Goal: Book appointment/travel/reservation

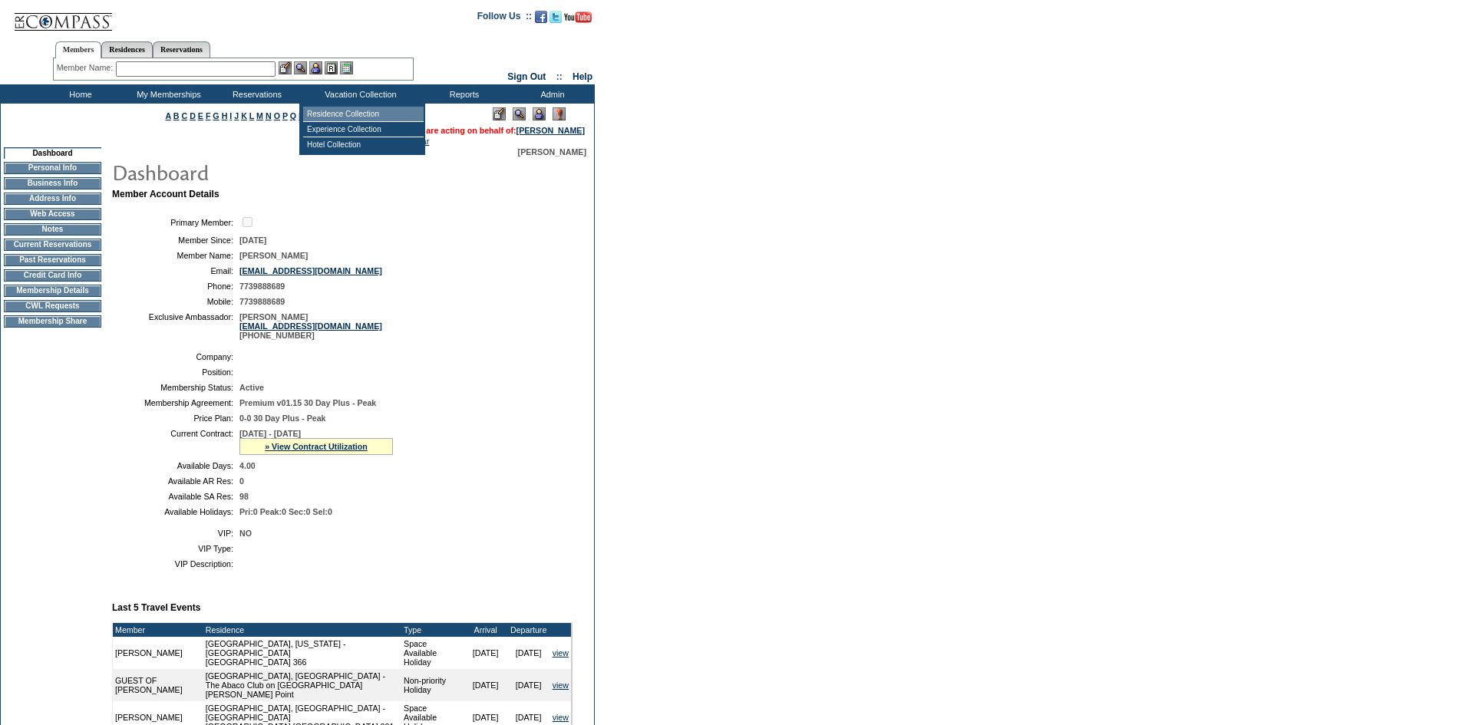
click at [352, 117] on td "Residence Collection" at bounding box center [363, 114] width 120 height 15
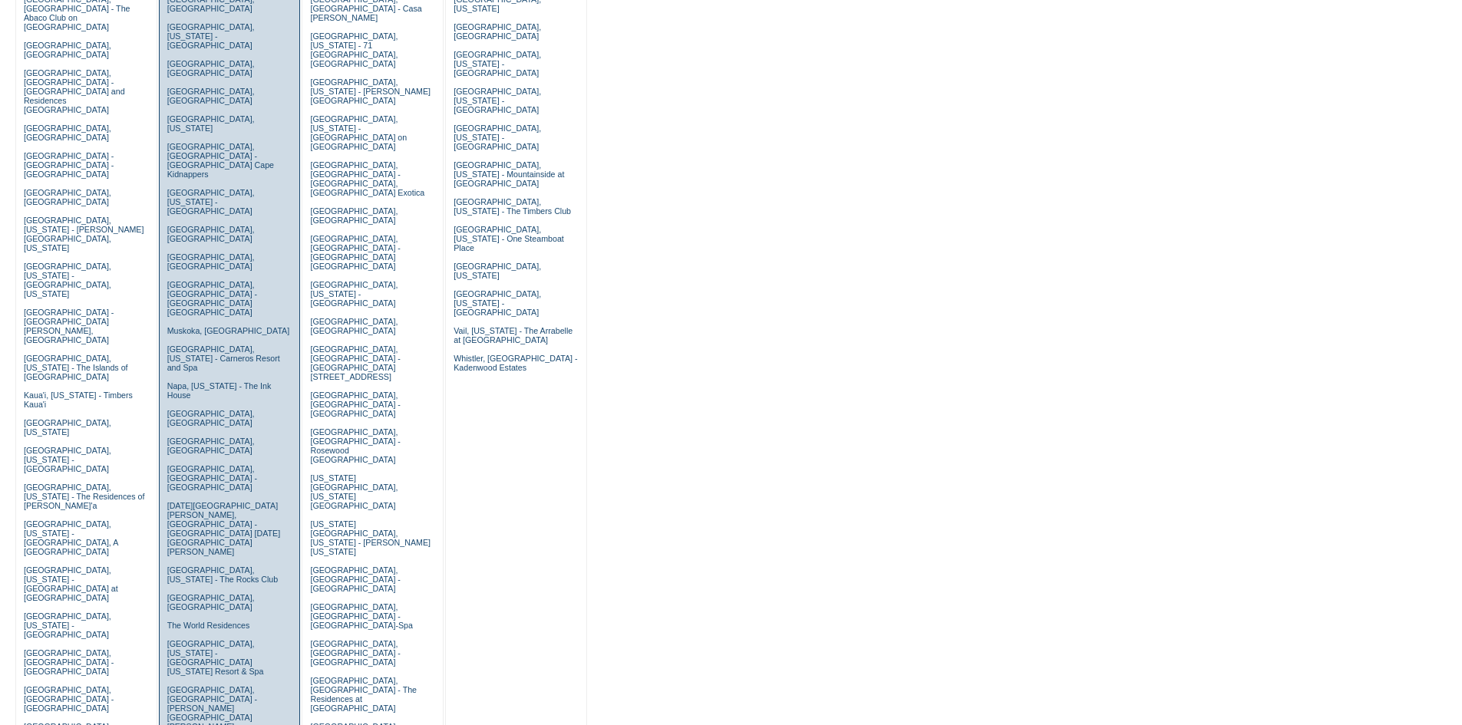
scroll to position [230, 0]
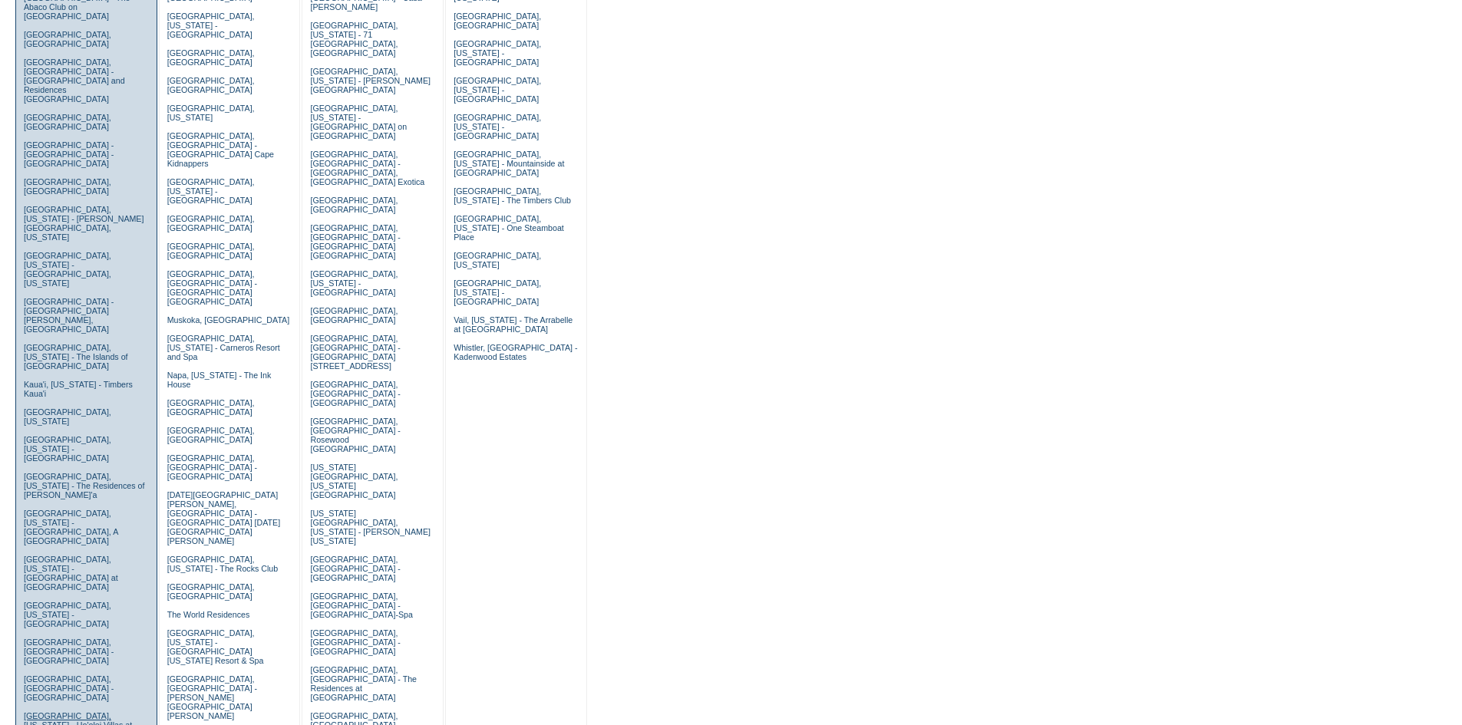
click at [26, 711] on link "[GEOGRAPHIC_DATA], [US_STATE] - Ho'olei Villas at [GEOGRAPHIC_DATA]" at bounding box center [78, 725] width 108 height 28
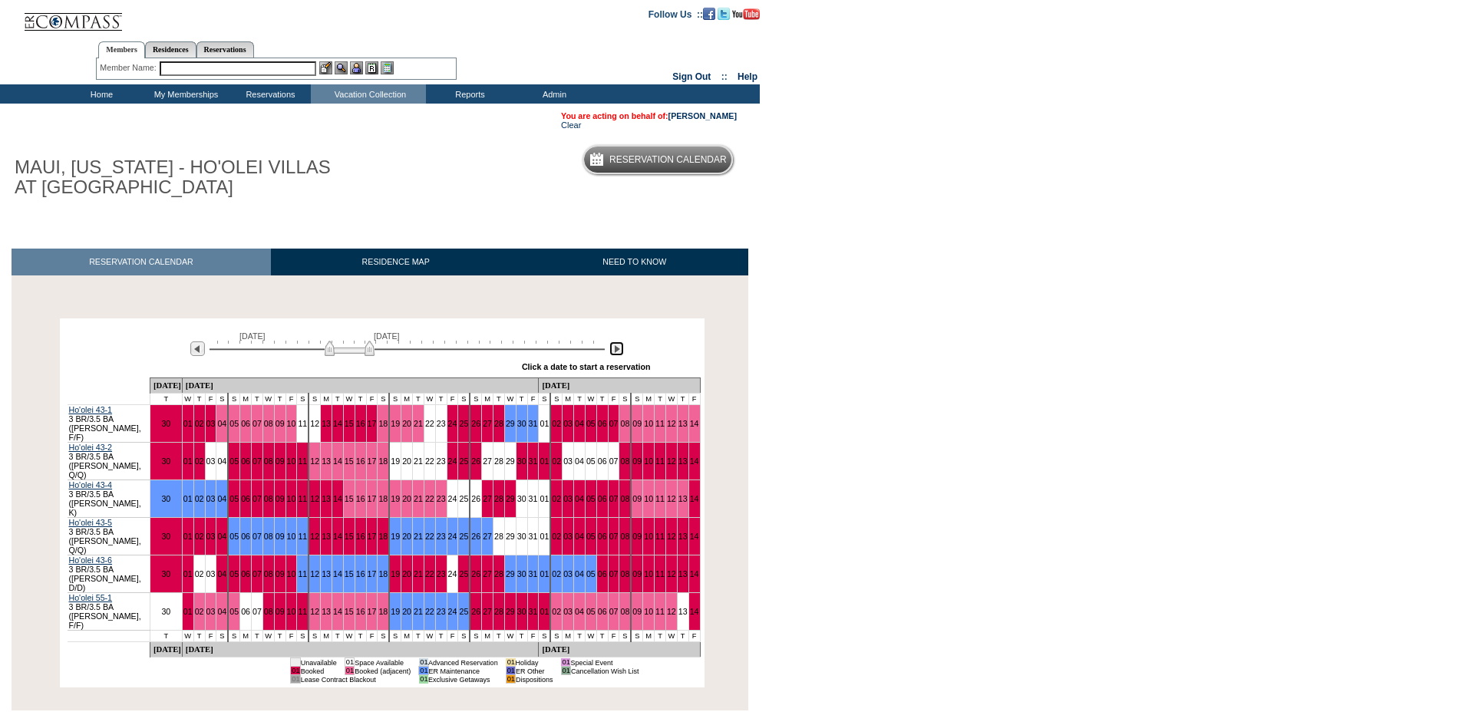
click at [621, 349] on img at bounding box center [616, 348] width 15 height 15
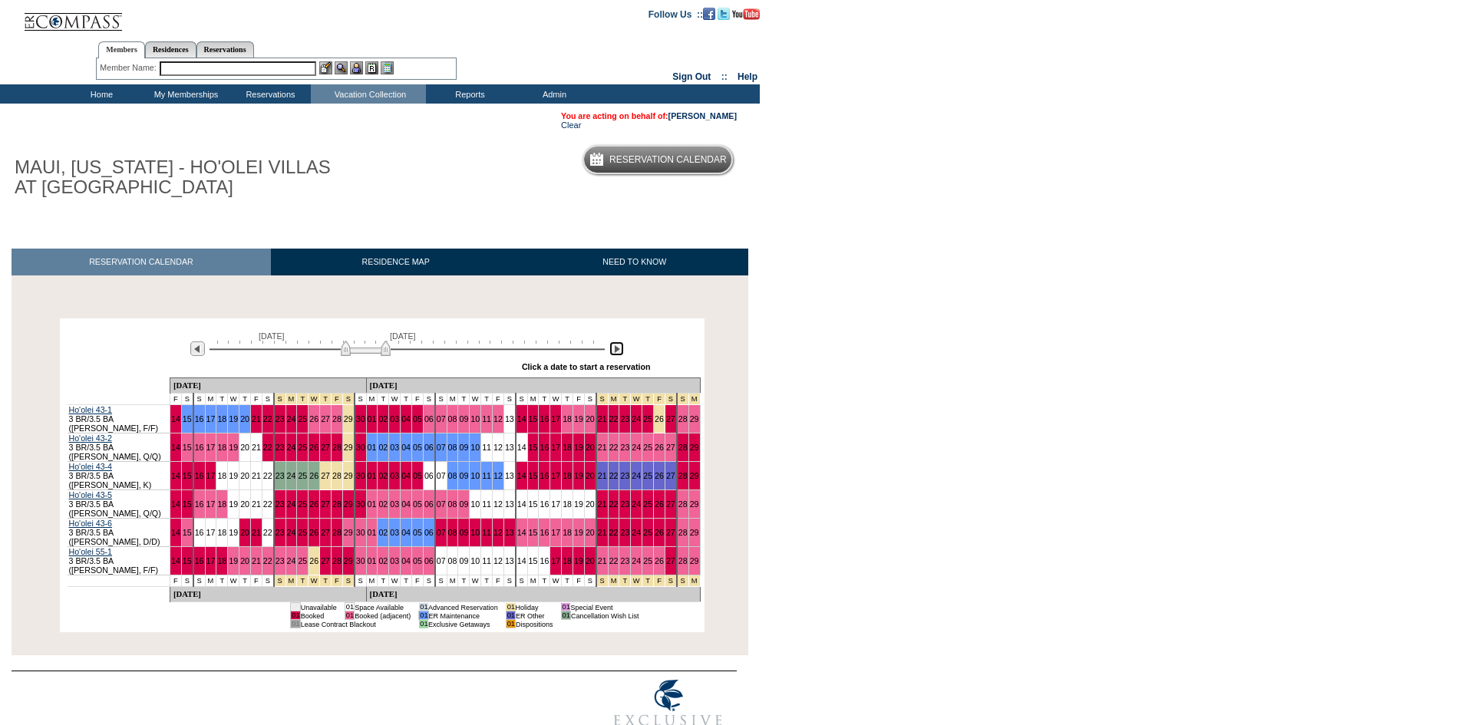
click at [368, 349] on img at bounding box center [366, 348] width 50 height 15
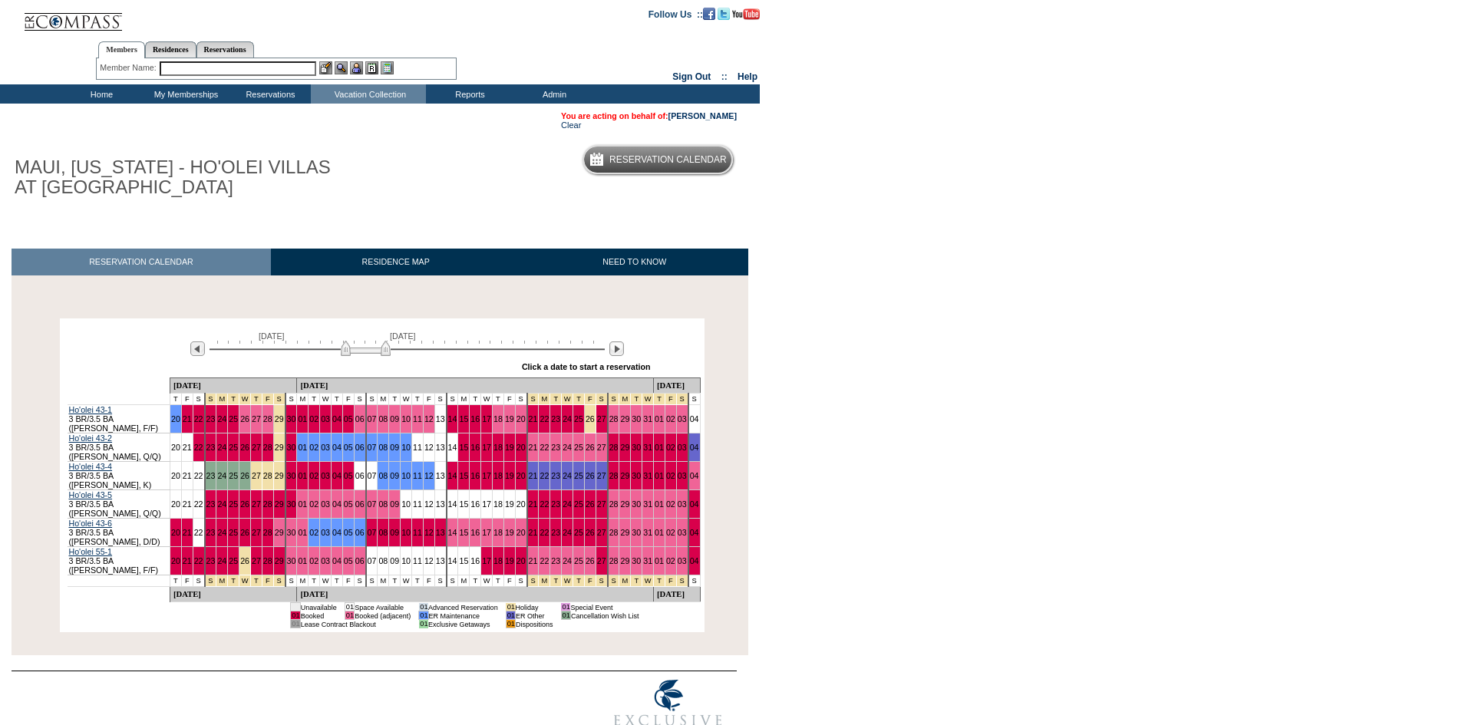
click at [703, 122] on td "Clear" at bounding box center [649, 124] width 176 height 9
click at [703, 116] on link "[PERSON_NAME]" at bounding box center [702, 115] width 68 height 9
